Goal: Task Accomplishment & Management: Manage account settings

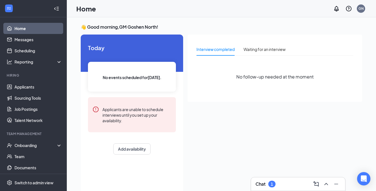
click at [282, 184] on div "Chat 1" at bounding box center [297, 183] width 85 height 9
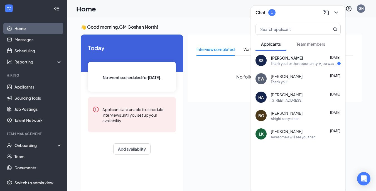
click at [309, 56] on div "[PERSON_NAME] [DATE]" at bounding box center [305, 58] width 70 height 6
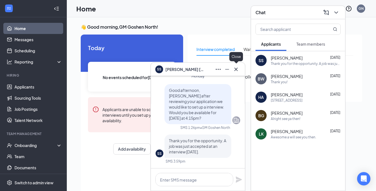
click at [234, 72] on icon "Cross" at bounding box center [235, 69] width 7 height 7
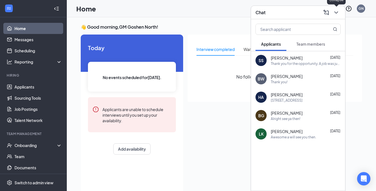
click at [336, 15] on icon "ChevronDown" at bounding box center [335, 12] width 7 height 7
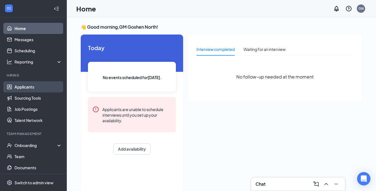
click at [31, 87] on link "Applicants" at bounding box center [38, 86] width 48 height 11
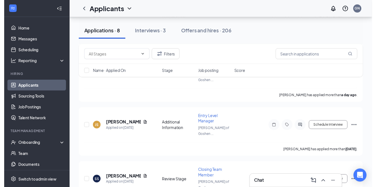
scroll to position [200, 0]
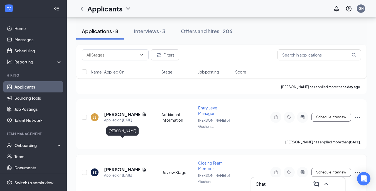
click at [116, 166] on h5 "[PERSON_NAME]" at bounding box center [122, 169] width 36 height 6
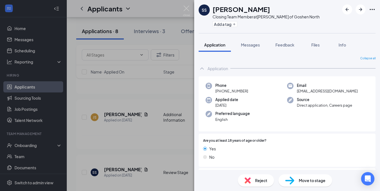
click at [255, 180] on span "Reject" at bounding box center [261, 180] width 12 height 6
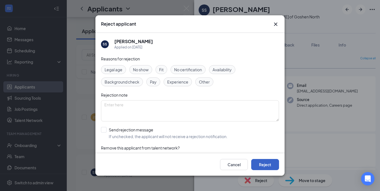
click at [273, 165] on button "Reject" at bounding box center [265, 164] width 28 height 11
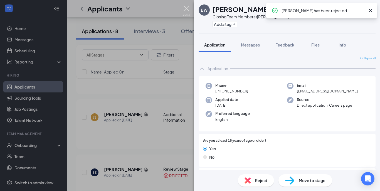
click at [186, 7] on img at bounding box center [186, 11] width 7 height 11
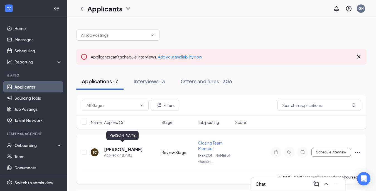
click at [118, 148] on h5 "[PERSON_NAME]" at bounding box center [123, 149] width 39 height 6
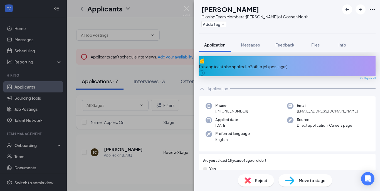
click at [377, 170] on div "Reject Move to stage" at bounding box center [287, 180] width 186 height 21
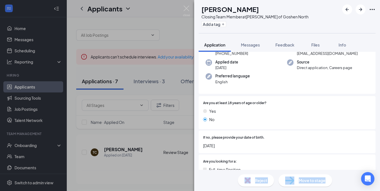
click at [378, 168] on div "[PERSON_NAME] [PERSON_NAME] Closing Team Member at [PERSON_NAME] of Goshen Nort…" at bounding box center [287, 95] width 186 height 191
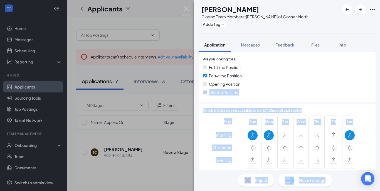
scroll to position [163, 0]
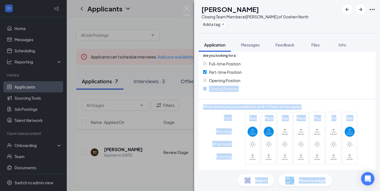
click at [353, 88] on div "Full-time Position Part-time Position Opening Position Closing Position" at bounding box center [287, 77] width 168 height 33
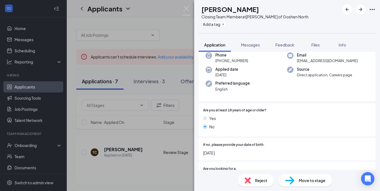
scroll to position [56, 0]
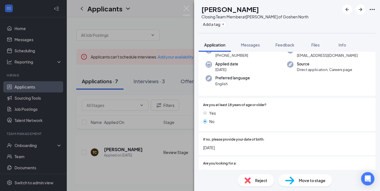
click at [254, 177] on div "Reject" at bounding box center [256, 180] width 36 height 12
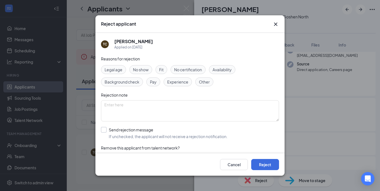
click at [105, 131] on input "Send rejection message If unchecked, the applicant will not receive a rejection…" at bounding box center [164, 133] width 126 height 12
checkbox input "true"
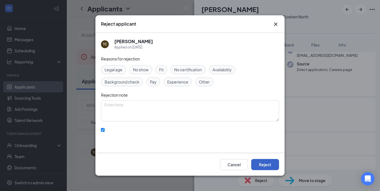
click at [268, 161] on button "Reject" at bounding box center [265, 164] width 28 height 11
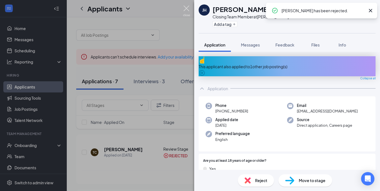
click at [186, 7] on img at bounding box center [186, 11] width 7 height 11
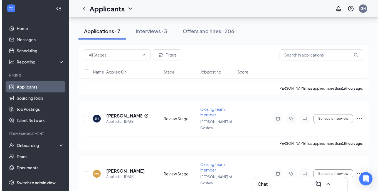
scroll to position [89, 0]
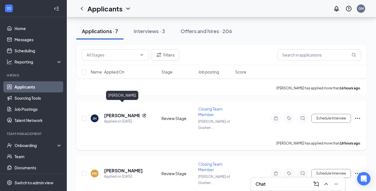
click at [121, 112] on h5 "[PERSON_NAME]" at bounding box center [122, 115] width 36 height 6
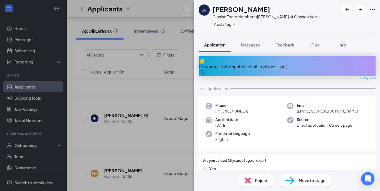
click at [182, 8] on div "[PERSON_NAME] Closing Team Member at [PERSON_NAME] of Goshen North Add a tag Ap…" at bounding box center [190, 95] width 380 height 191
click at [187, 11] on img at bounding box center [186, 11] width 7 height 11
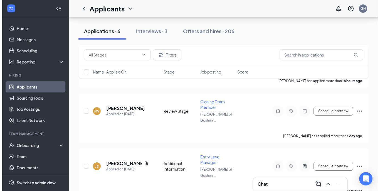
scroll to position [99, 0]
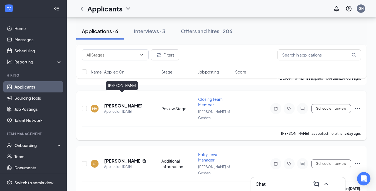
click at [124, 103] on h5 "[PERSON_NAME]" at bounding box center [123, 106] width 39 height 6
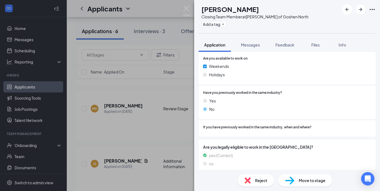
scroll to position [279, 0]
click at [252, 178] on div "Reject" at bounding box center [256, 180] width 36 height 12
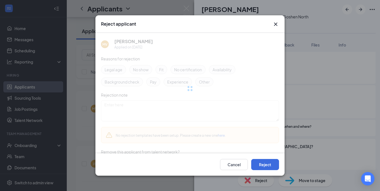
scroll to position [276, 0]
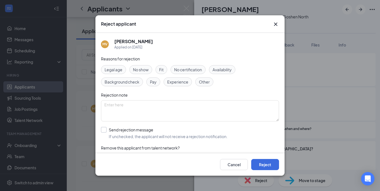
click at [105, 128] on input "Send rejection message If unchecked, the applicant will not receive a rejection…" at bounding box center [164, 133] width 126 height 12
checkbox input "true"
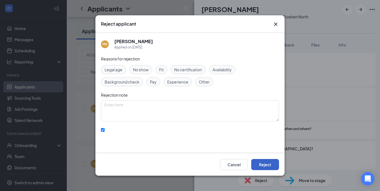
click at [264, 167] on button "Reject" at bounding box center [265, 164] width 28 height 11
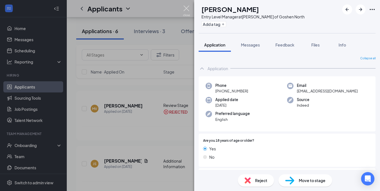
click at [187, 6] on img at bounding box center [186, 11] width 7 height 11
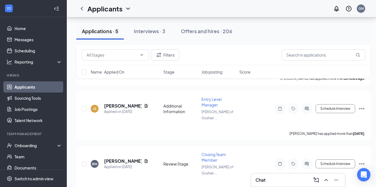
click at [284, 177] on div "Chat" at bounding box center [297, 179] width 85 height 9
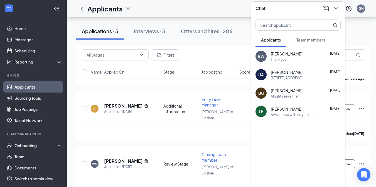
click at [309, 78] on div "[STREET_ADDRESS]" at bounding box center [305, 77] width 70 height 5
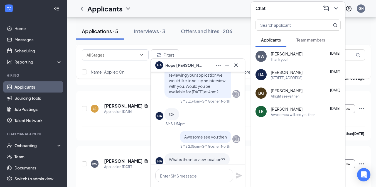
scroll to position [-44, 0]
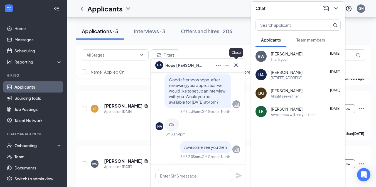
click at [235, 63] on icon "Cross" at bounding box center [235, 65] width 7 height 7
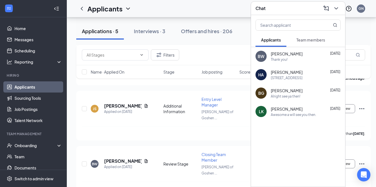
click at [292, 96] on div "Alright see ya then!" at bounding box center [284, 96] width 29 height 5
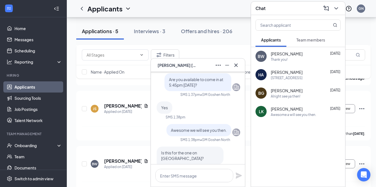
scroll to position [-67, 0]
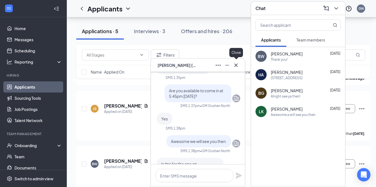
click at [235, 66] on icon "Cross" at bounding box center [235, 65] width 7 height 7
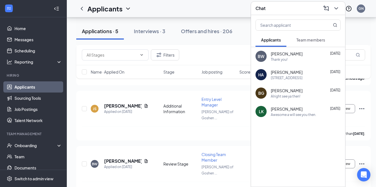
click at [284, 57] on div "Thank you!" at bounding box center [278, 59] width 17 height 5
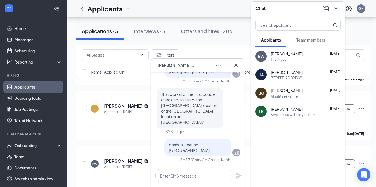
scroll to position [-33, 0]
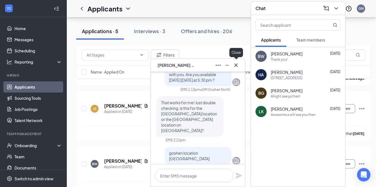
click at [234, 67] on icon "Cross" at bounding box center [235, 65] width 7 height 7
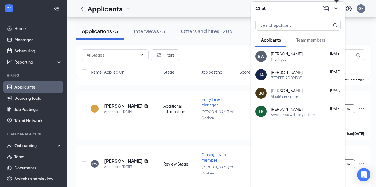
click at [337, 11] on icon "ChevronDown" at bounding box center [335, 8] width 7 height 7
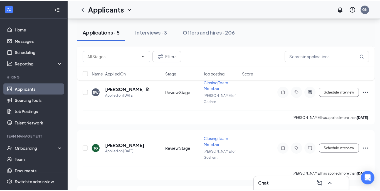
scroll to position [177, 0]
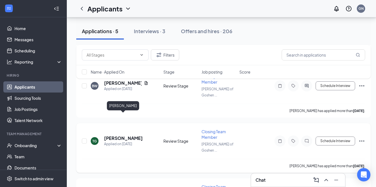
click at [131, 135] on h5 "[PERSON_NAME]" at bounding box center [123, 138] width 39 height 6
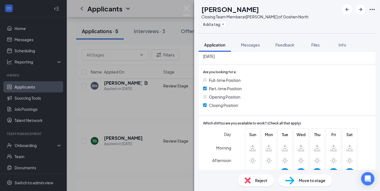
scroll to position [133, 0]
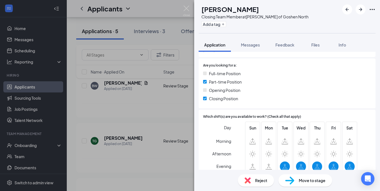
click at [378, 170] on div "Reject Move to stage" at bounding box center [287, 180] width 186 height 21
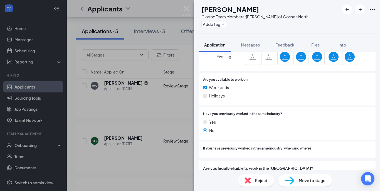
scroll to position [269, 0]
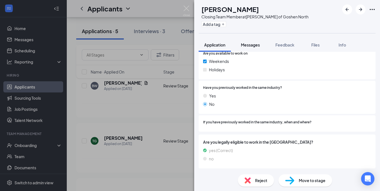
click at [256, 44] on span "Messages" at bounding box center [250, 44] width 19 height 5
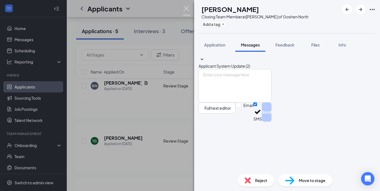
click at [186, 7] on img at bounding box center [186, 11] width 7 height 11
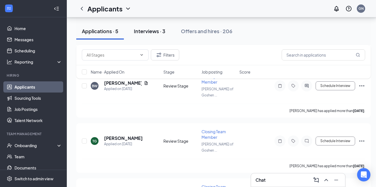
click at [152, 30] on div "Interviews · 3" at bounding box center [149, 31] width 31 height 7
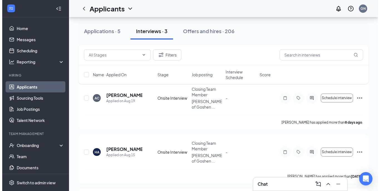
scroll to position [48, 0]
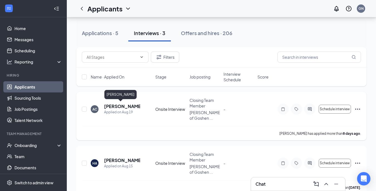
click at [120, 107] on h5 "[PERSON_NAME]" at bounding box center [122, 106] width 36 height 6
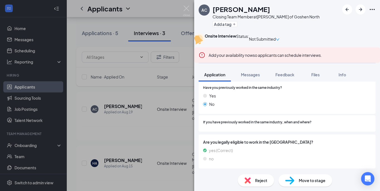
scroll to position [305, 0]
click at [253, 77] on span "Messages" at bounding box center [250, 74] width 19 height 5
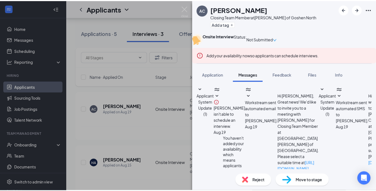
scroll to position [76, 0]
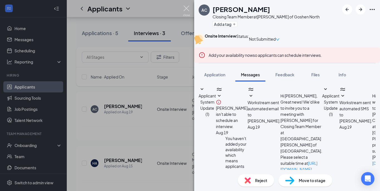
click at [188, 9] on img at bounding box center [186, 11] width 7 height 11
